Goal: Information Seeking & Learning: Learn about a topic

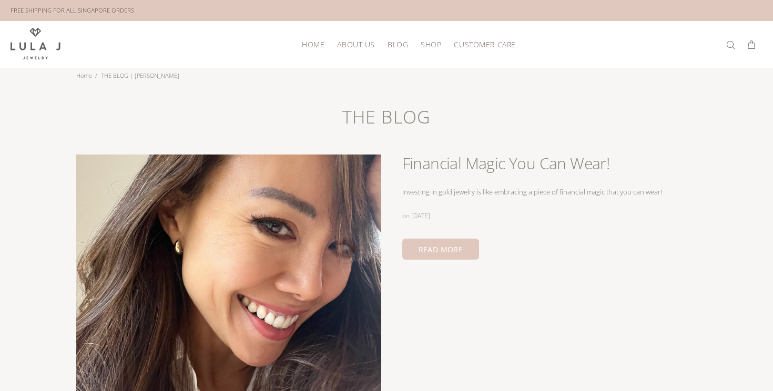
click at [350, 43] on span "About Us" at bounding box center [355, 45] width 37 height 8
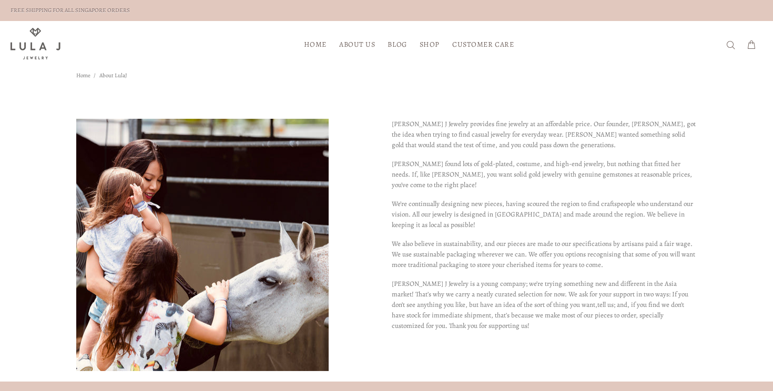
click at [397, 46] on span "Blog" at bounding box center [397, 45] width 19 height 8
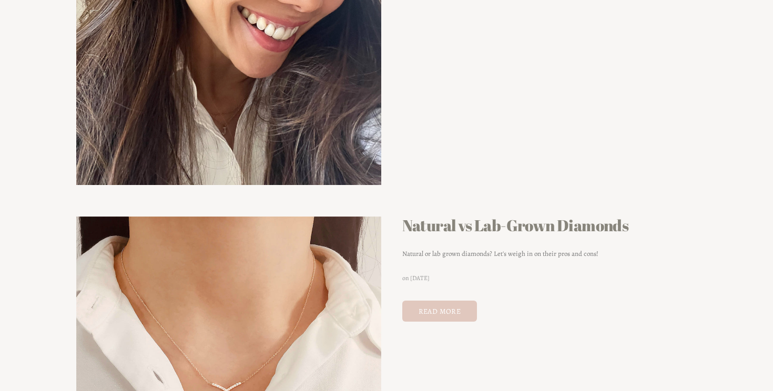
scroll to position [323, 0]
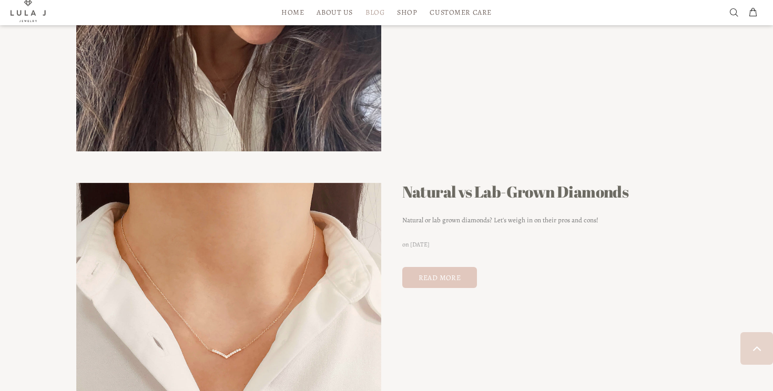
click at [530, 192] on link "Natural vs Lab-Grown Diamonds" at bounding box center [515, 192] width 227 height 21
